Goal: Navigation & Orientation: Understand site structure

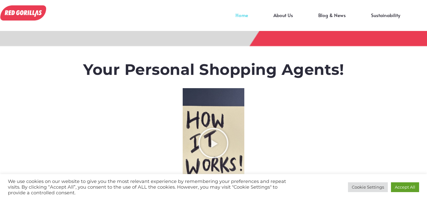
click at [15, 9] on img at bounding box center [23, 12] width 46 height 15
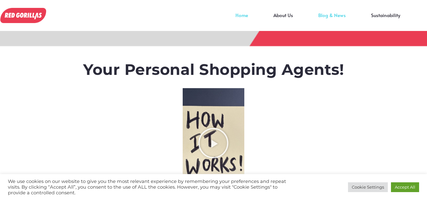
click at [339, 15] on link "Blog & News" at bounding box center [332, 19] width 53 height 9
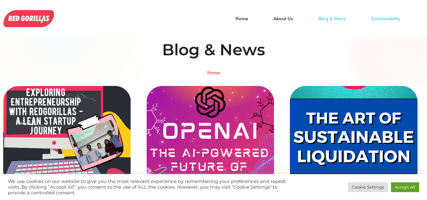
click at [388, 21] on link "Sustainability" at bounding box center [386, 22] width 54 height 9
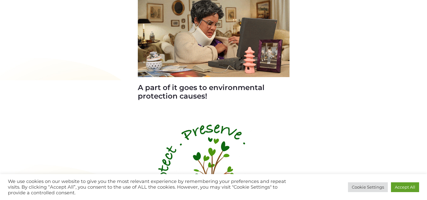
scroll to position [664, 0]
